Goal: Task Accomplishment & Management: Complete application form

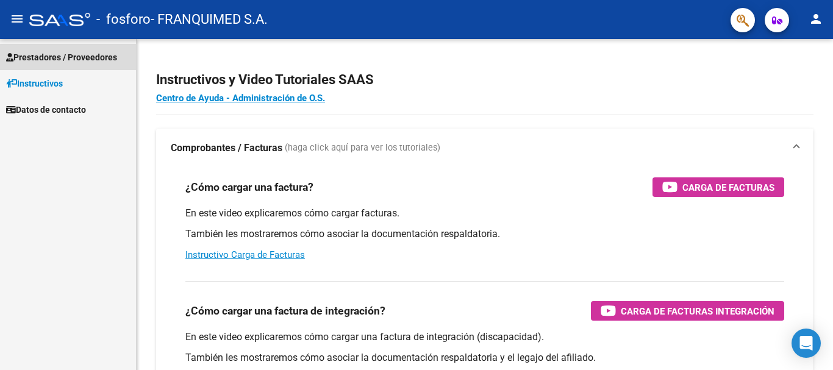
click at [70, 55] on span "Prestadores / Proveedores" at bounding box center [61, 57] width 111 height 13
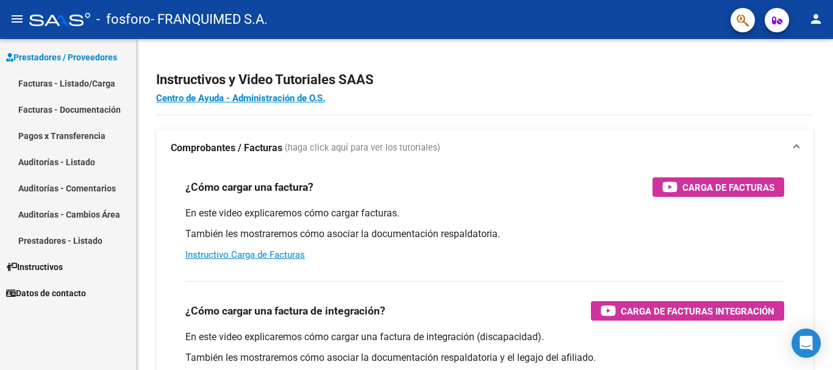
click at [70, 77] on link "Facturas - Listado/Carga" at bounding box center [68, 83] width 136 height 26
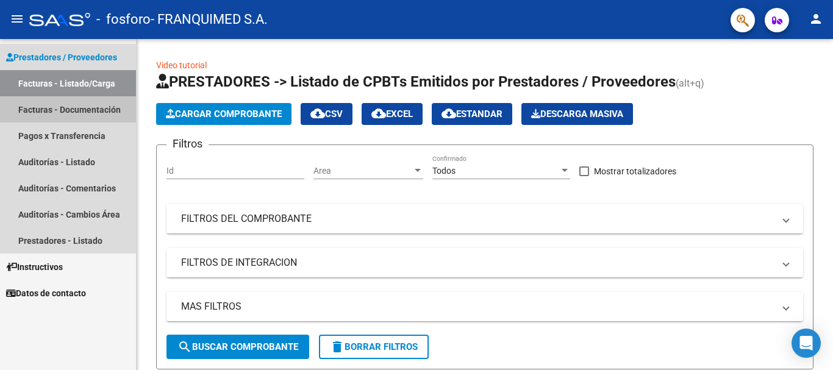
click at [63, 107] on link "Facturas - Documentación" at bounding box center [68, 109] width 136 height 26
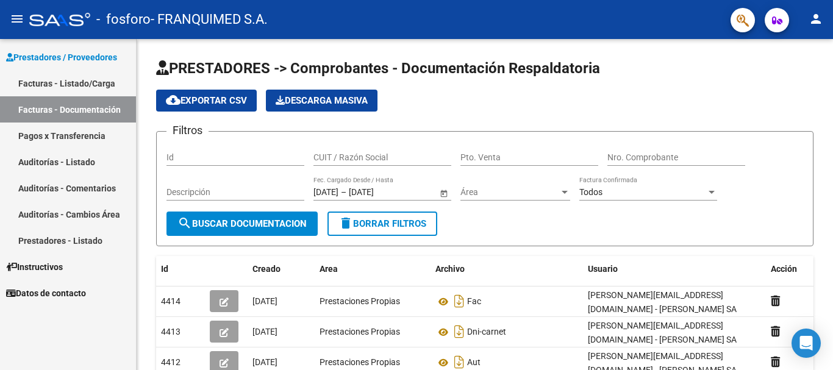
click at [73, 84] on link "Facturas - Listado/Carga" at bounding box center [68, 83] width 136 height 26
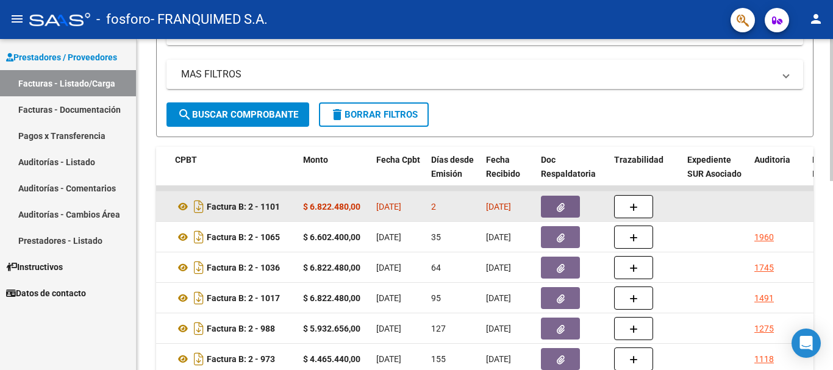
scroll to position [244, 0]
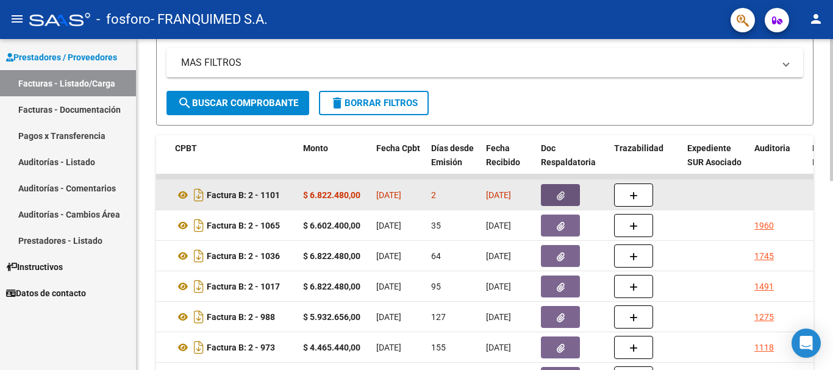
click at [556, 185] on button "button" at bounding box center [560, 195] width 39 height 22
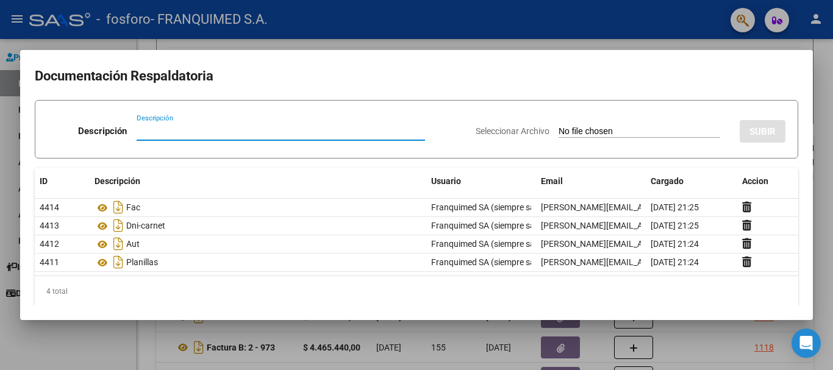
click at [286, 133] on input "Descripción" at bounding box center [281, 131] width 289 height 11
type input "a"
type input "Aut 2"
click at [565, 131] on input "Seleccionar Archivo" at bounding box center [640, 132] width 162 height 12
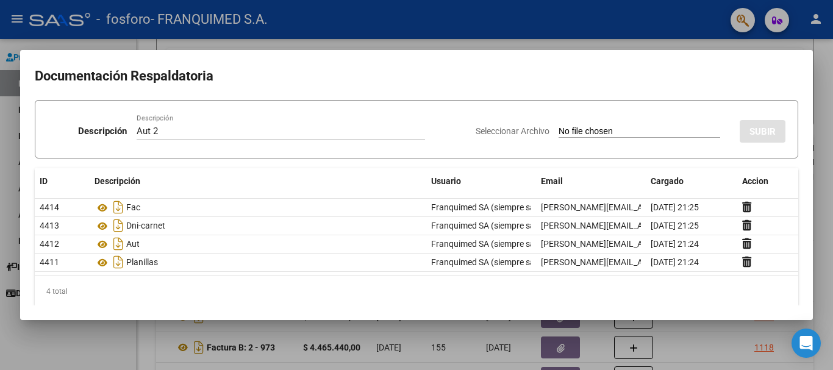
type input "C:\fakepath\[PERSON_NAME].pdf"
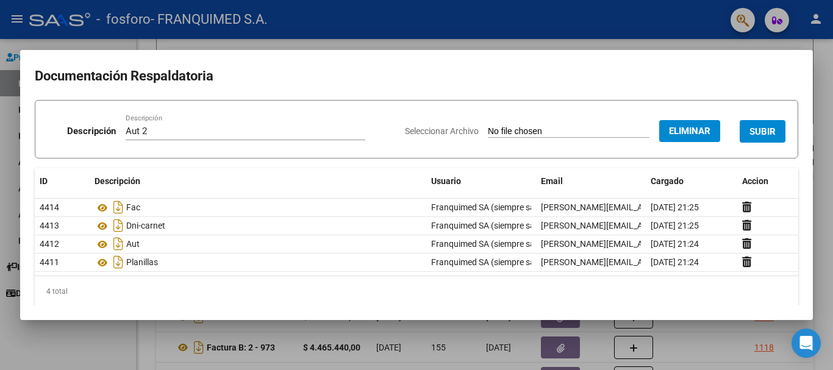
click at [755, 131] on span "SUBIR" at bounding box center [763, 131] width 26 height 11
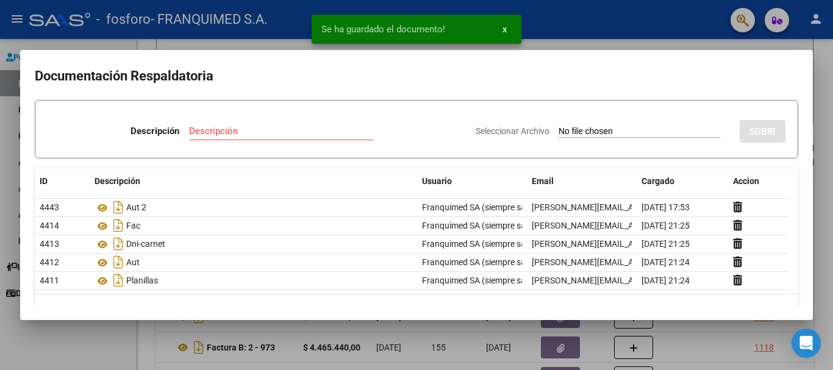
click at [824, 207] on div at bounding box center [416, 185] width 833 height 370
